Goal: Task Accomplishment & Management: Use online tool/utility

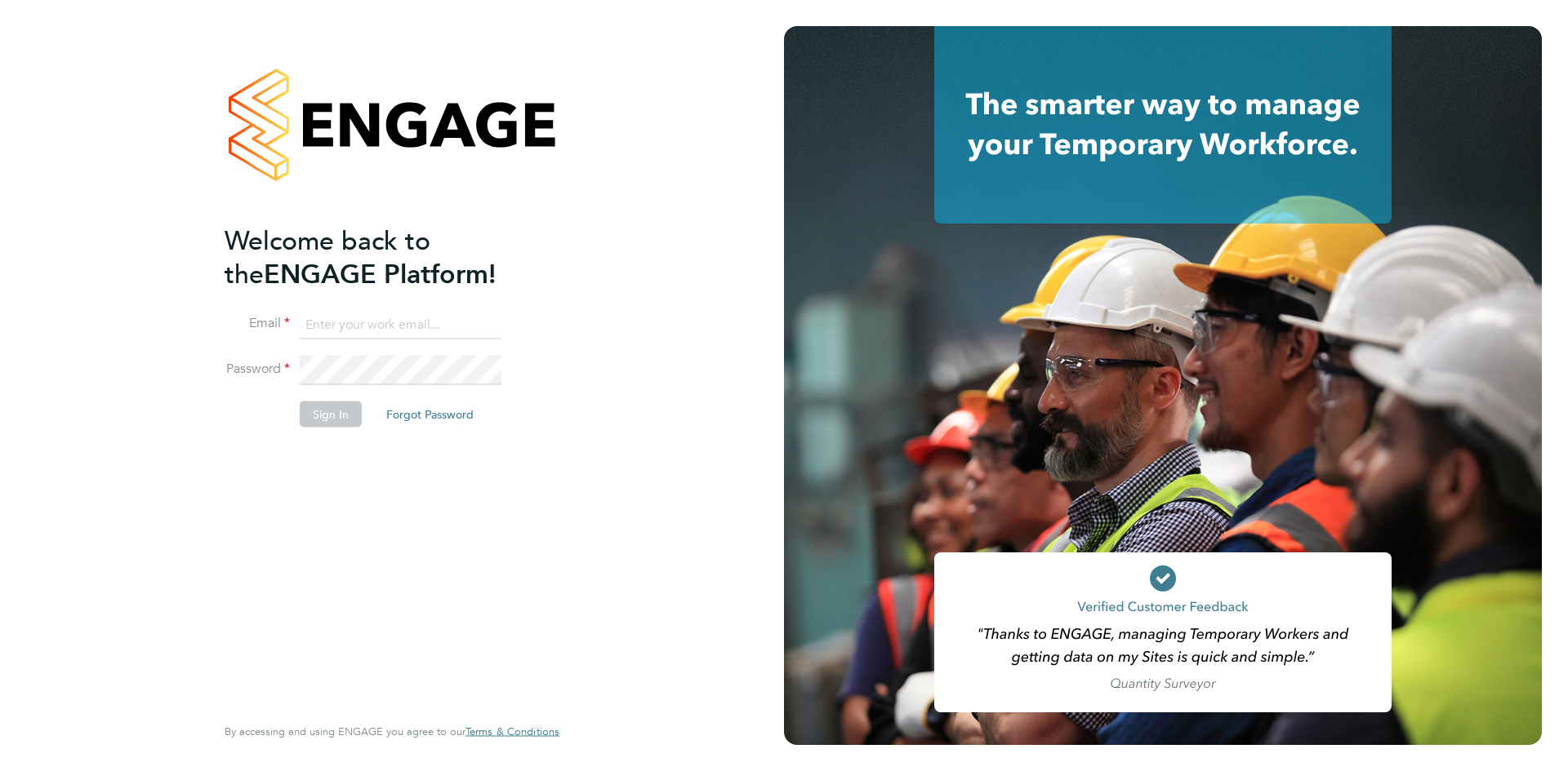
type input "taim@dannysullivan.co.uk"
click at [343, 417] on button "Sign In" at bounding box center [331, 413] width 62 height 26
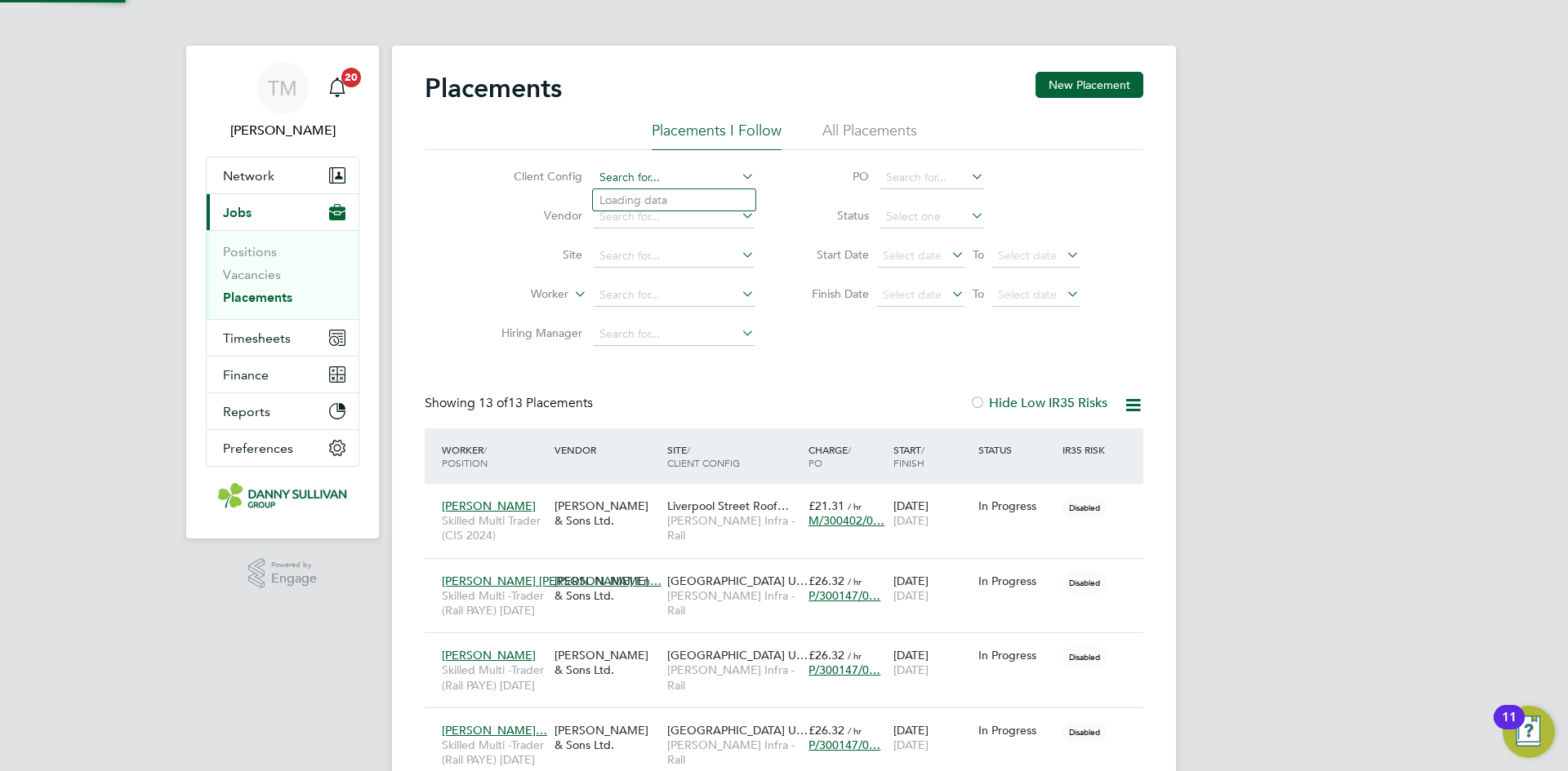
click at [618, 177] on input at bounding box center [674, 178] width 161 height 23
click at [260, 336] on span "Timesheets" at bounding box center [257, 338] width 68 height 16
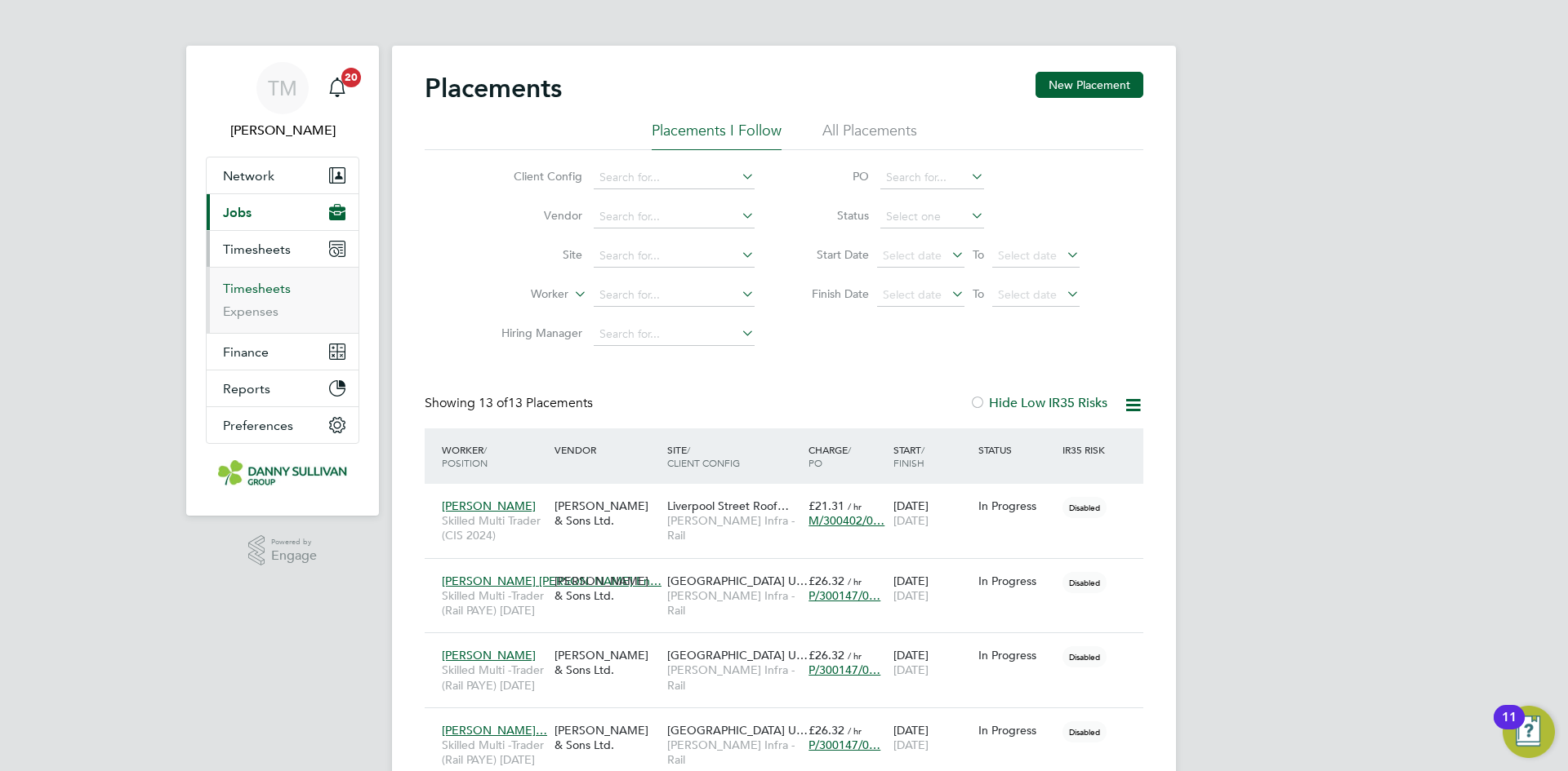
click at [255, 291] on link "Timesheets" at bounding box center [257, 288] width 68 height 16
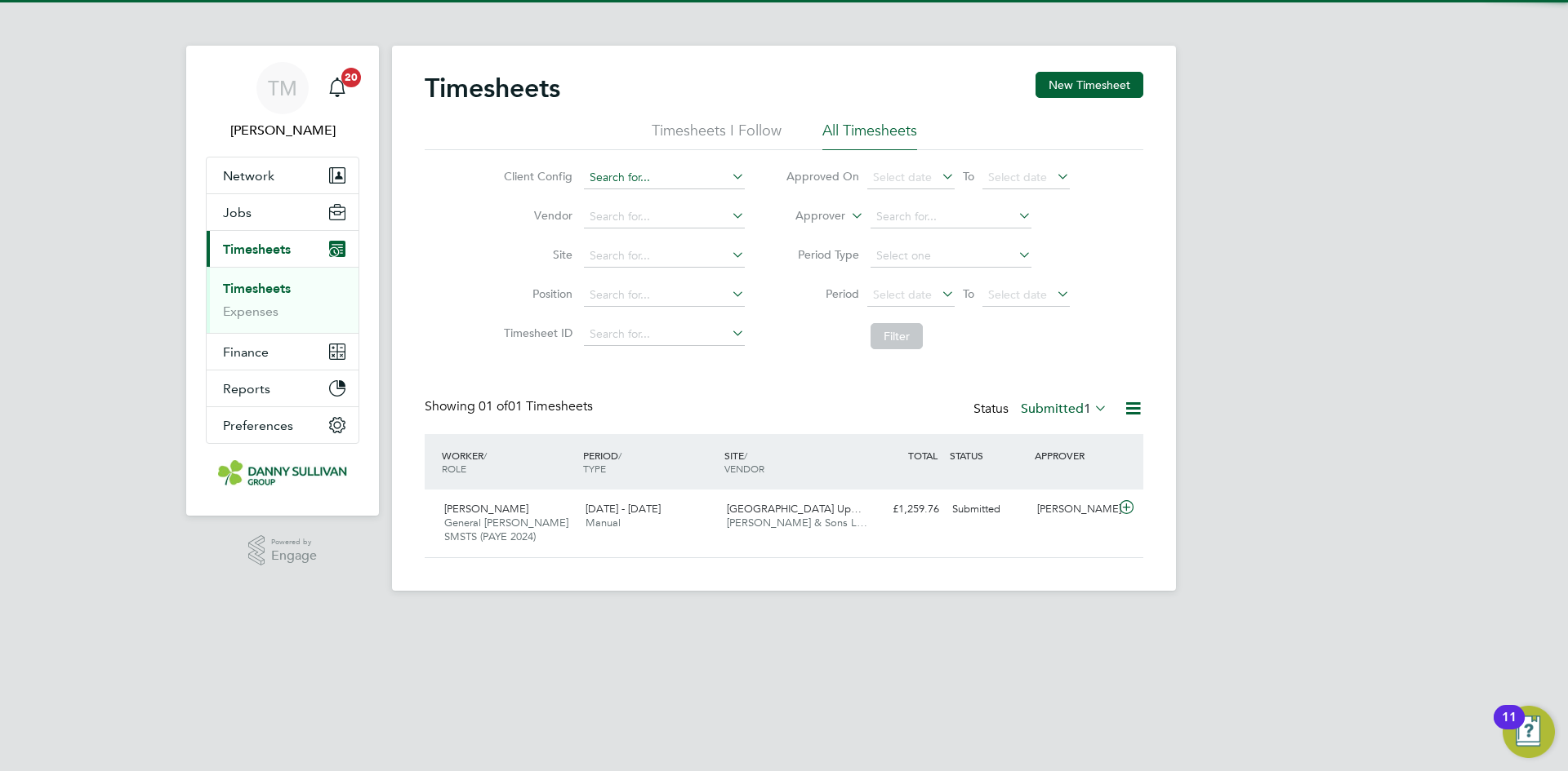
click at [637, 176] on input at bounding box center [665, 178] width 161 height 23
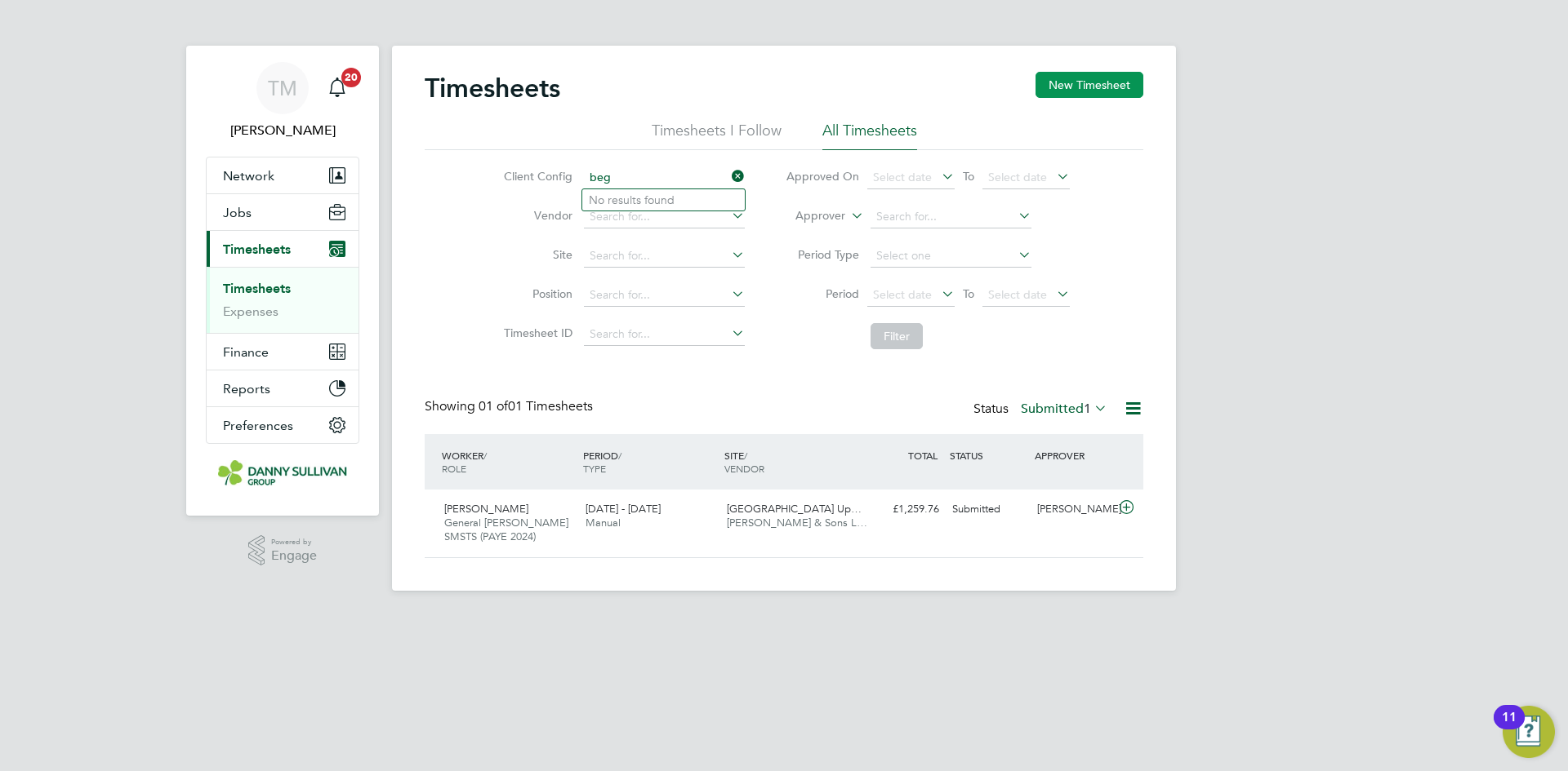
type input "beg"
click at [1067, 85] on button "New Timesheet" at bounding box center [1089, 84] width 108 height 26
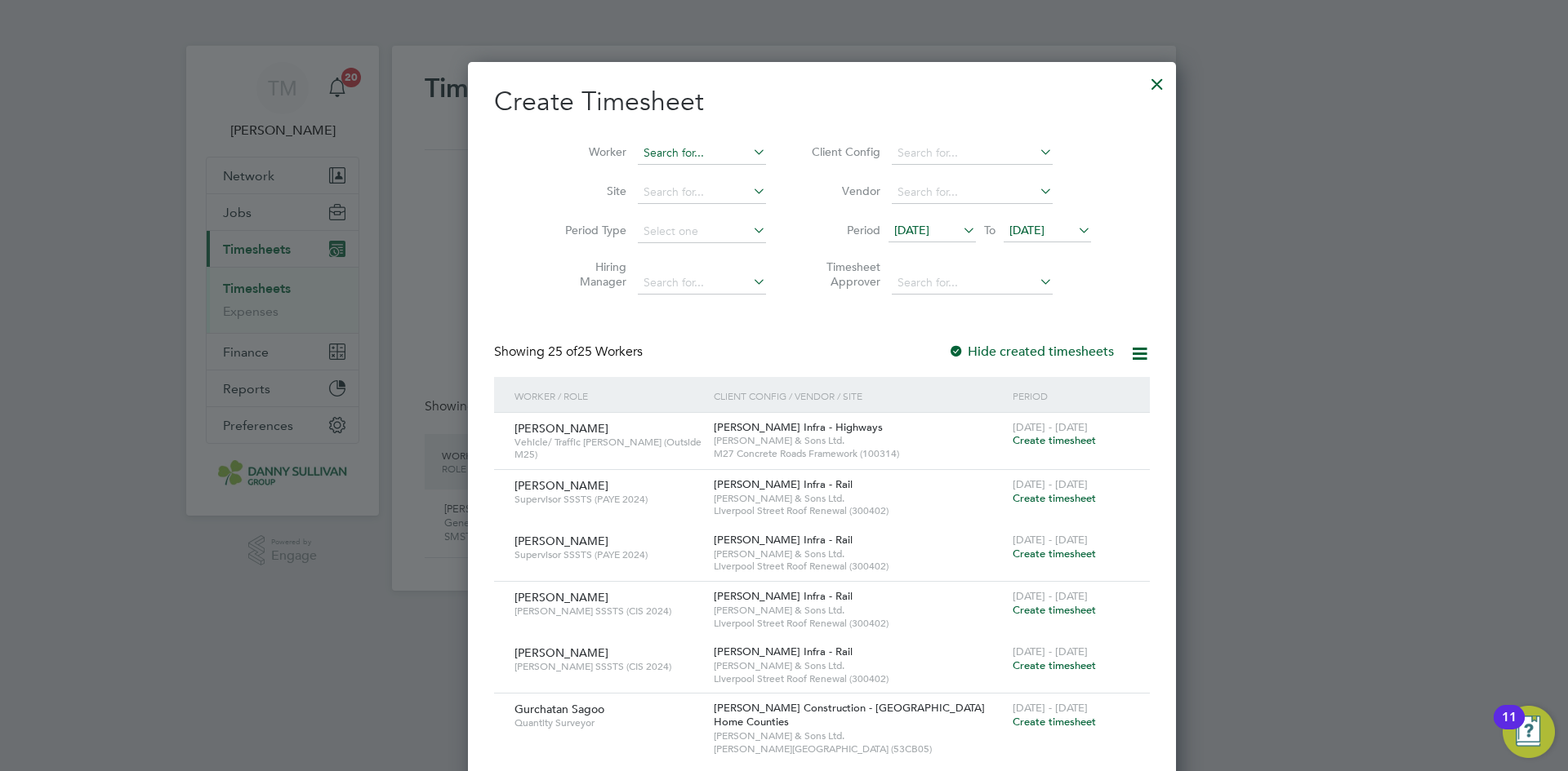
click at [681, 146] on input at bounding box center [702, 153] width 128 height 23
click at [647, 172] on b "Beg" at bounding box center [642, 175] width 21 height 14
type input "Vitalij Begya"
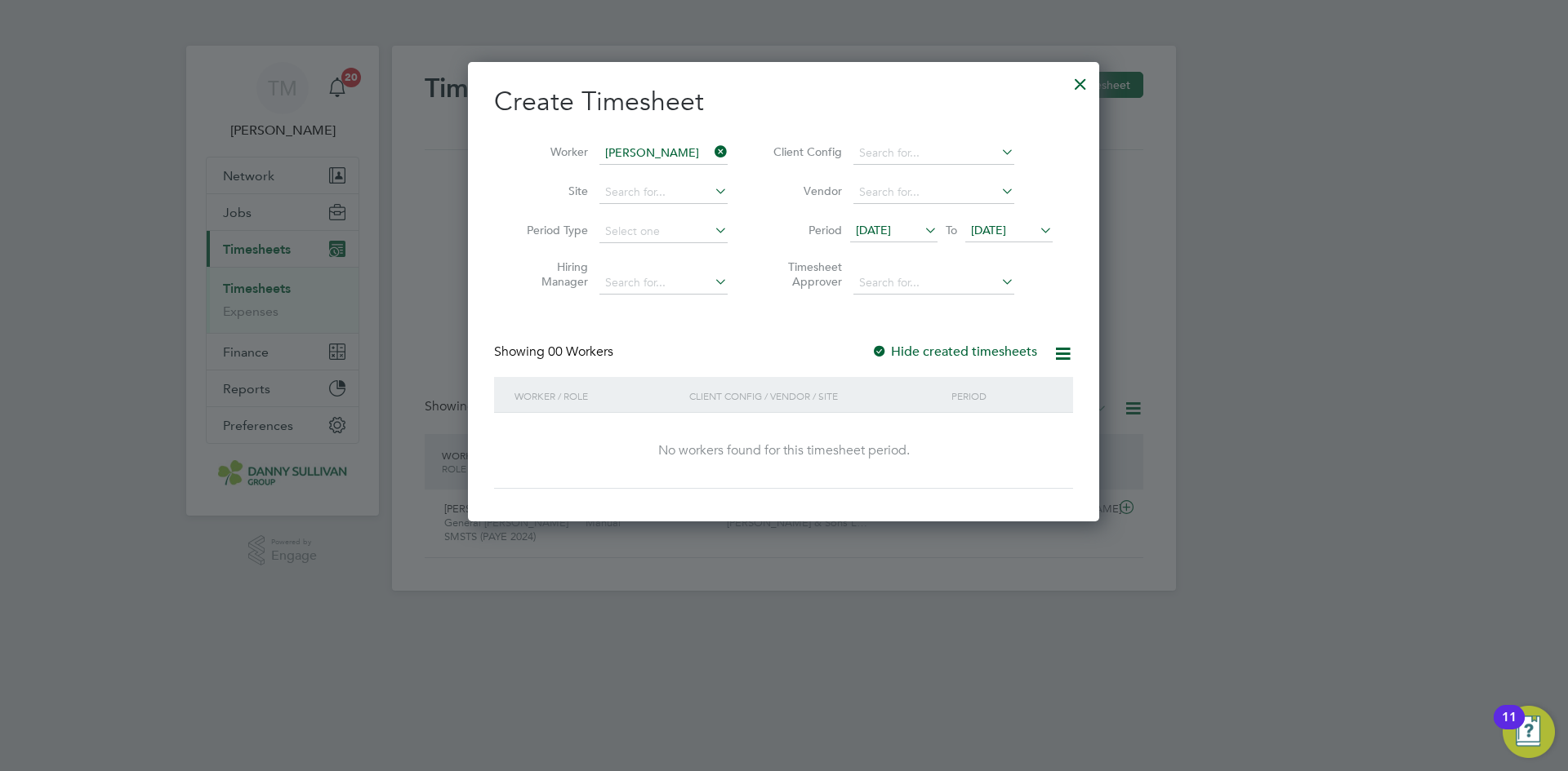
click at [961, 350] on label "Hide created timesheets" at bounding box center [954, 351] width 166 height 16
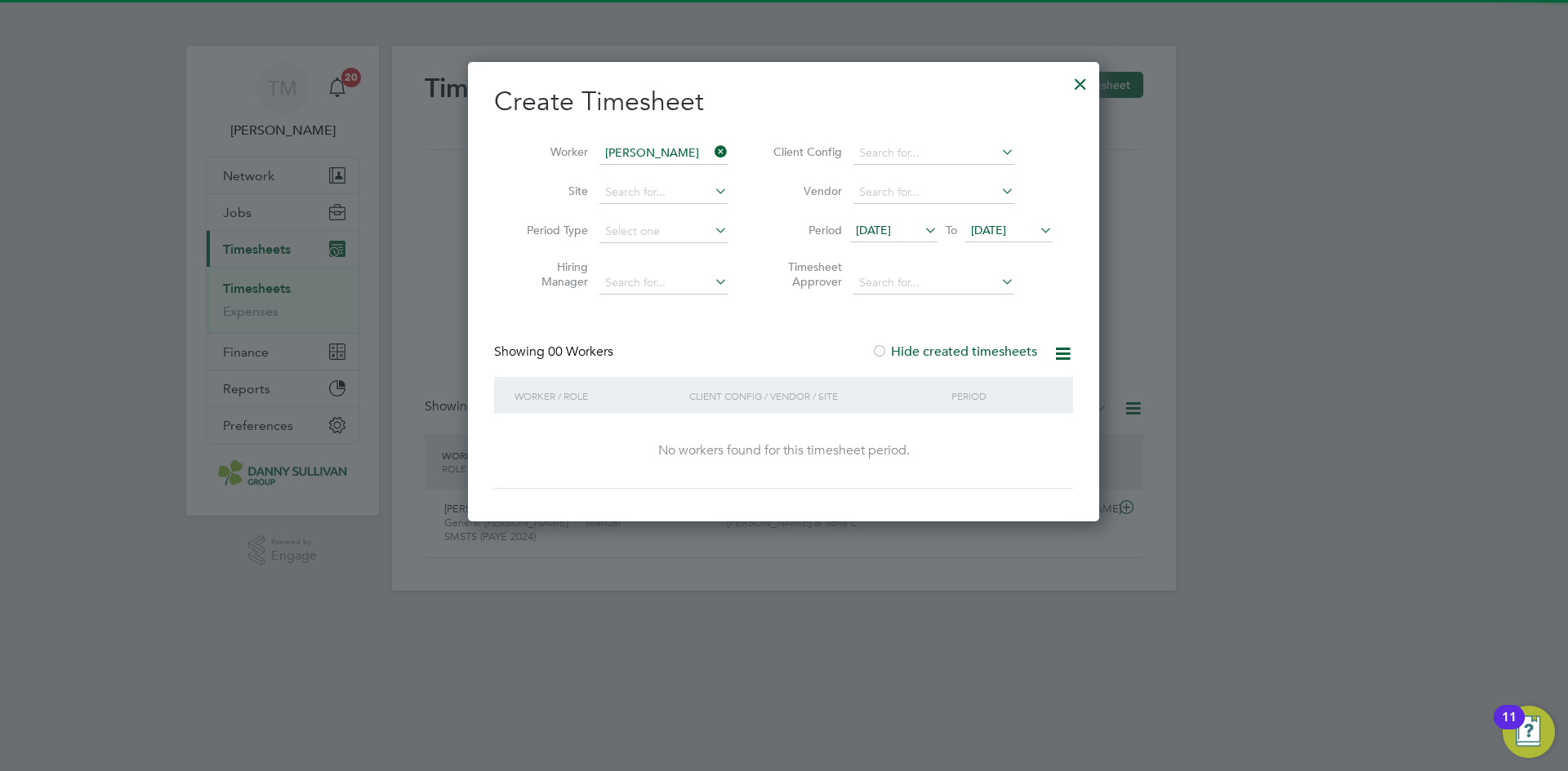
click at [961, 350] on label "Hide created timesheets" at bounding box center [954, 351] width 166 height 16
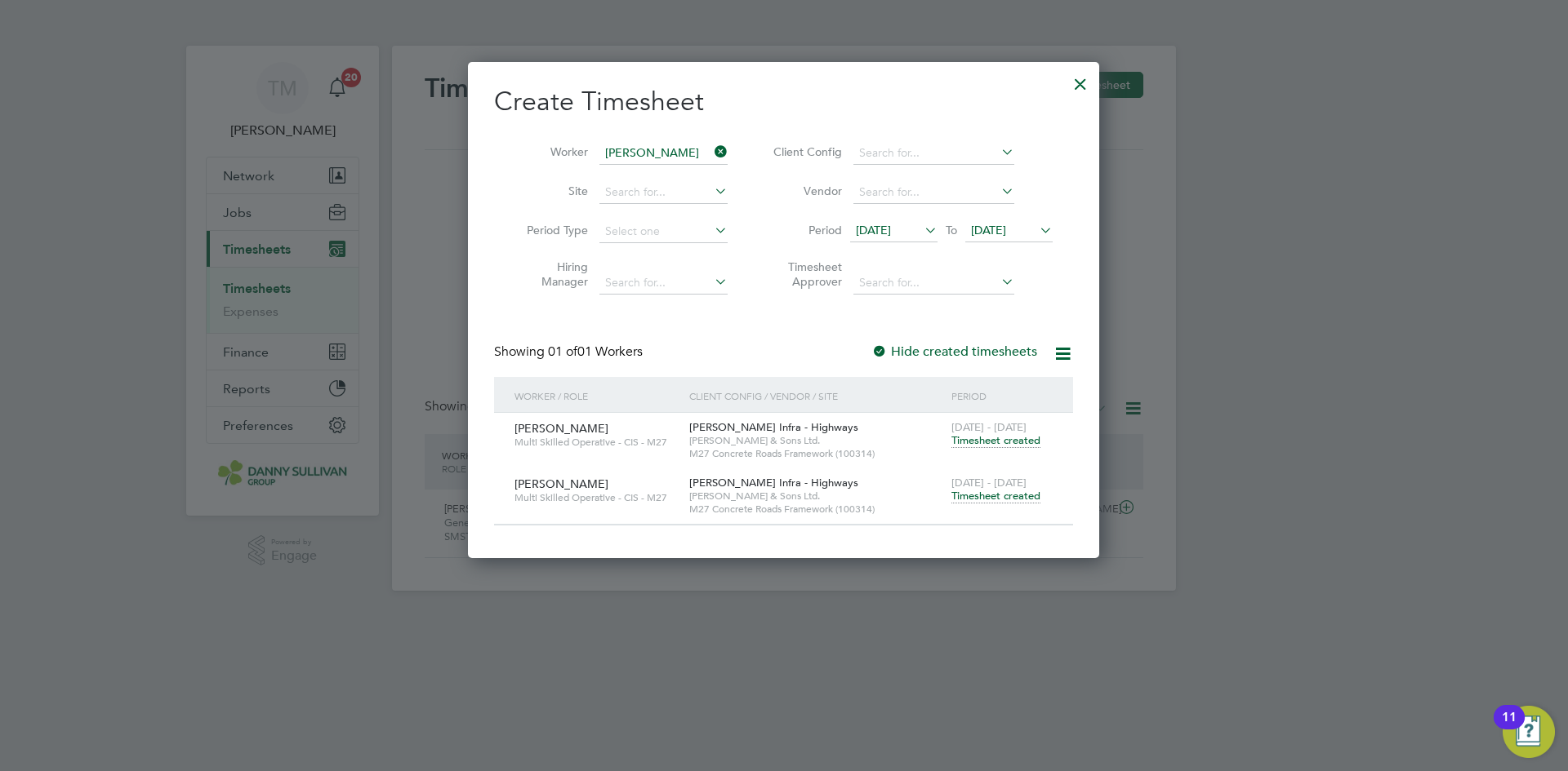
click at [993, 437] on span "Timesheet created" at bounding box center [996, 440] width 89 height 15
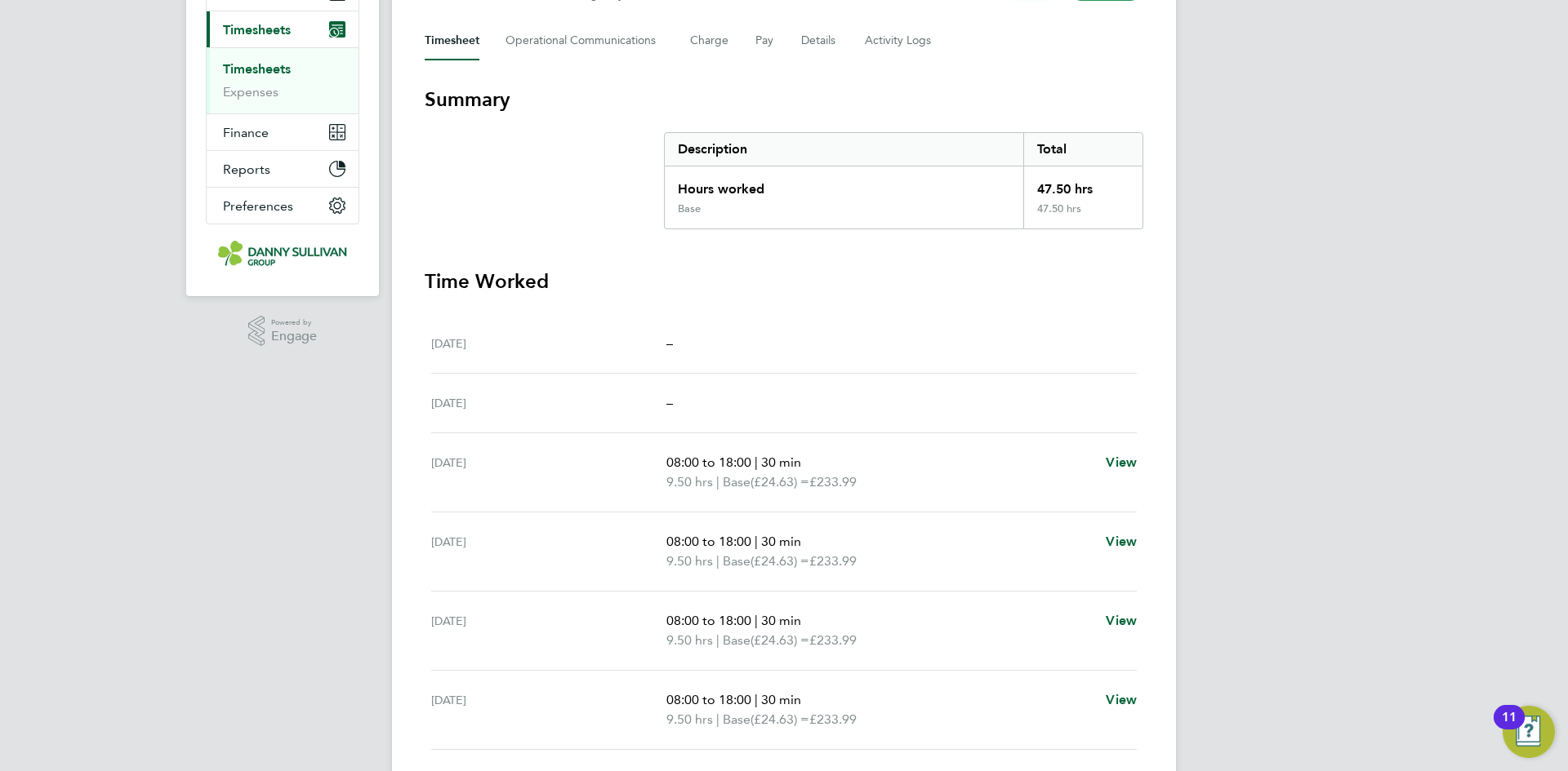
scroll to position [13, 0]
